Goal: Transaction & Acquisition: Obtain resource

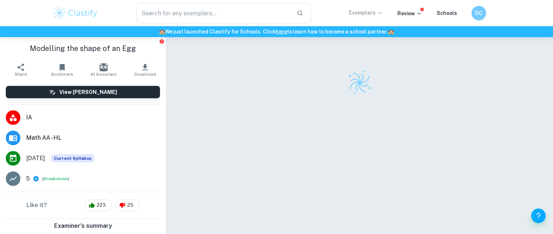
click at [361, 12] on p "Exemplars" at bounding box center [366, 13] width 34 height 8
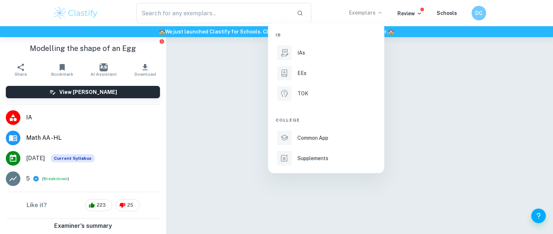
drag, startPoint x: 336, startPoint y: 49, endPoint x: 255, endPoint y: 35, distance: 83.1
click at [336, 49] on div "IAs" at bounding box center [336, 53] width 78 height 8
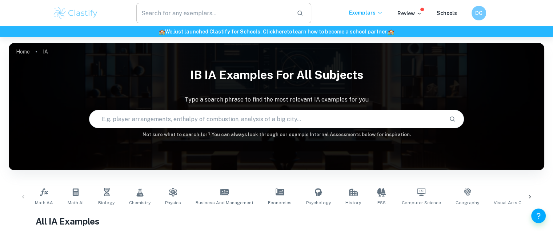
click at [245, 12] on input "text" at bounding box center [213, 13] width 155 height 20
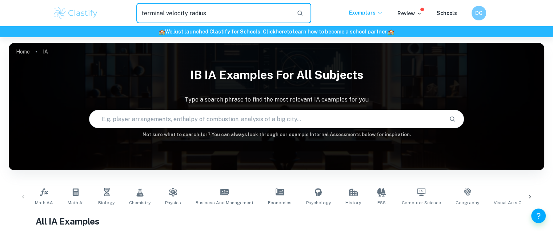
type input "terminal velocity radius"
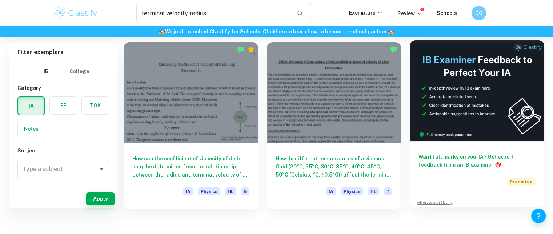
scroll to position [1, 0]
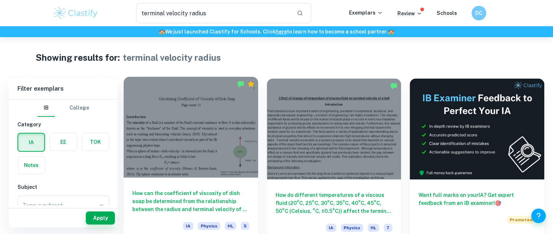
click at [219, 134] on div at bounding box center [191, 127] width 135 height 101
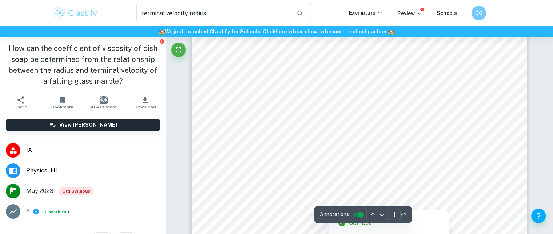
scroll to position [218, 0]
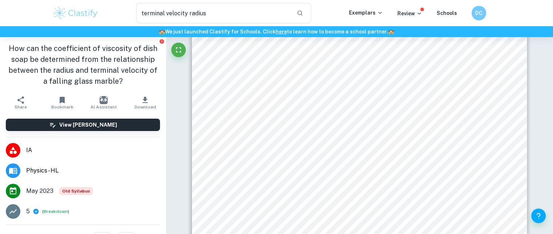
click at [143, 102] on icon "button" at bounding box center [145, 100] width 5 height 6
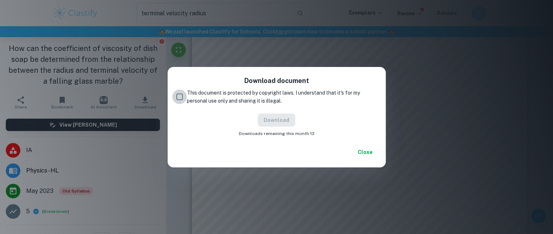
click at [179, 97] on input "This document is protected by copyright laws. I understand that it's for my per…" at bounding box center [179, 96] width 15 height 15
checkbox input "true"
click at [264, 119] on button "Download" at bounding box center [276, 119] width 37 height 13
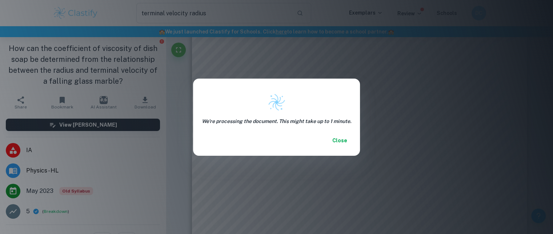
click at [440, 141] on div "We're processing the document. This might take up to 1 minute. Close" at bounding box center [276, 117] width 553 height 234
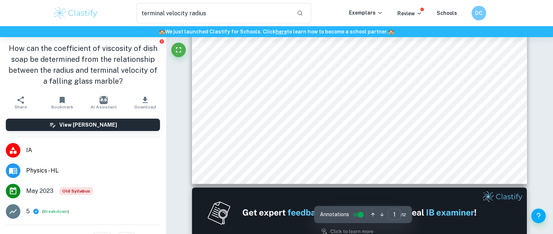
scroll to position [400, 0]
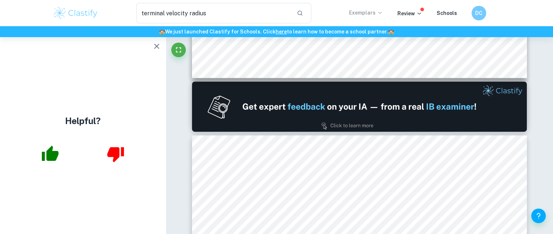
click at [362, 14] on p "Exemplars" at bounding box center [366, 13] width 34 height 8
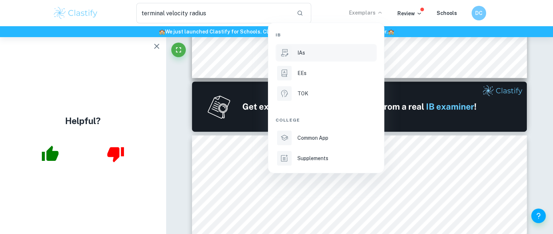
click at [332, 49] on div "IAs" at bounding box center [336, 53] width 78 height 8
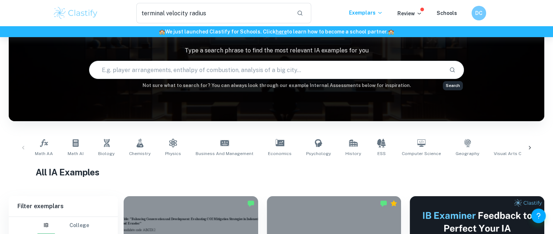
scroll to position [36, 0]
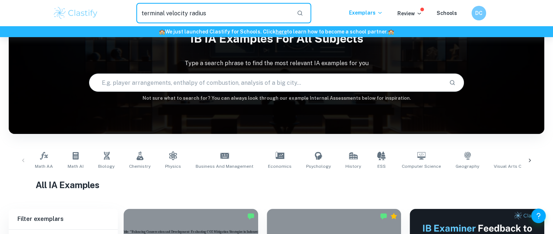
click at [215, 8] on input "terminal velocity radius" at bounding box center [213, 13] width 155 height 20
type input "terminal velocity"
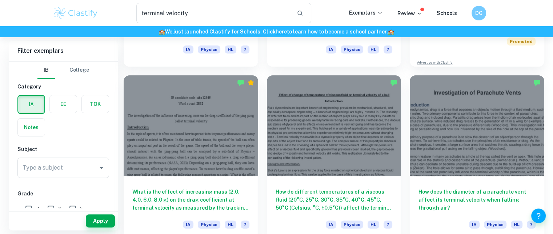
scroll to position [182, 0]
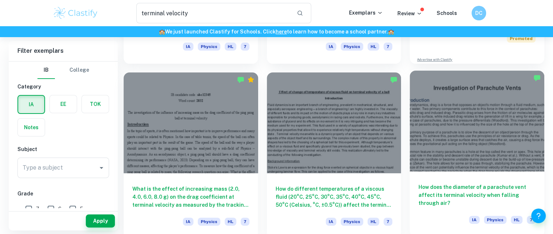
drag, startPoint x: 460, startPoint y: 144, endPoint x: 463, endPoint y: 132, distance: 12.1
click at [463, 132] on div at bounding box center [477, 121] width 135 height 101
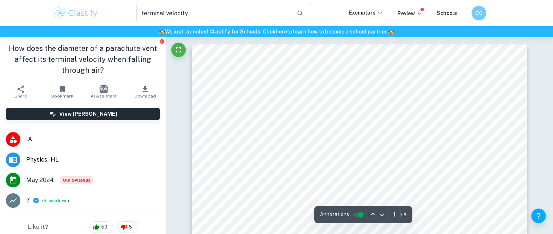
click at [143, 89] on icon "button" at bounding box center [145, 89] width 5 height 6
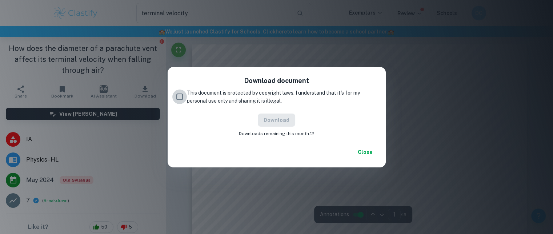
click at [181, 96] on input "This document is protected by copyright laws. I understand that it's for my per…" at bounding box center [179, 96] width 15 height 15
checkbox input "true"
click at [268, 115] on button "Download" at bounding box center [276, 119] width 37 height 13
